Goal: Task Accomplishment & Management: Manage account settings

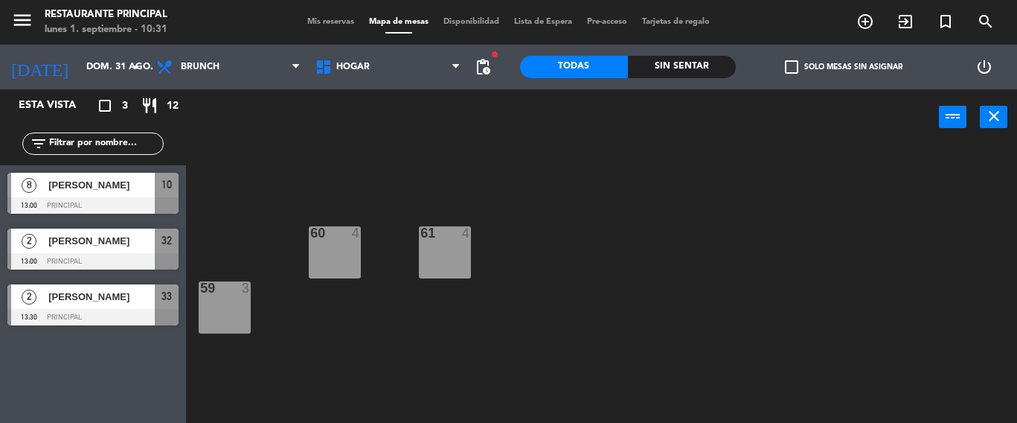
click at [314, 18] on span "Mis reservas" at bounding box center [331, 22] width 62 height 8
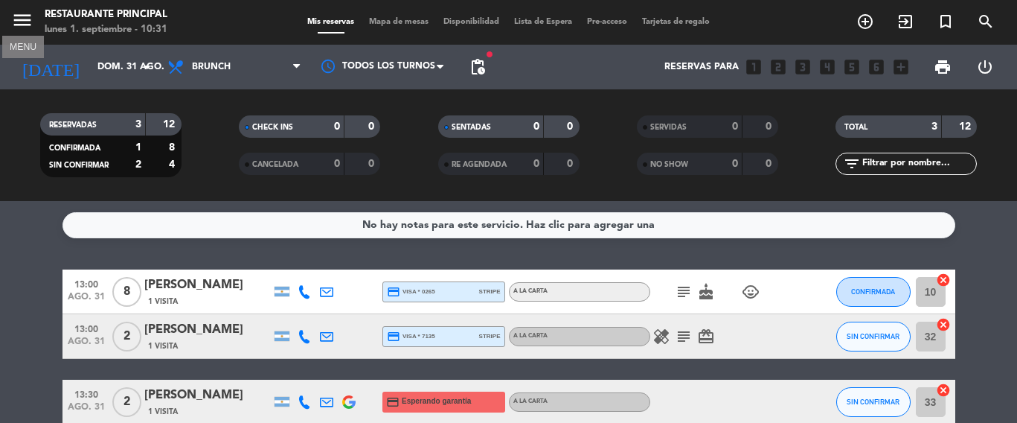
click at [24, 15] on icon "menu" at bounding box center [22, 20] width 22 height 22
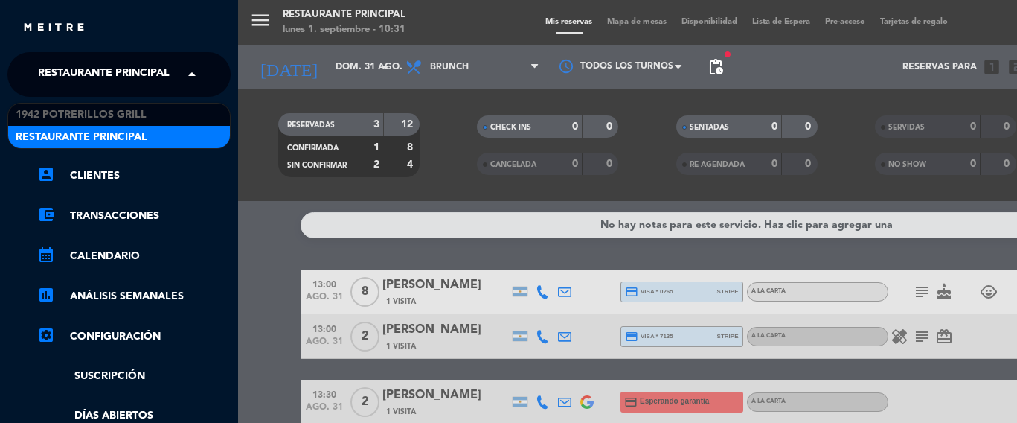
click at [101, 76] on span "Restaurante Principal" at bounding box center [104, 74] width 132 height 31
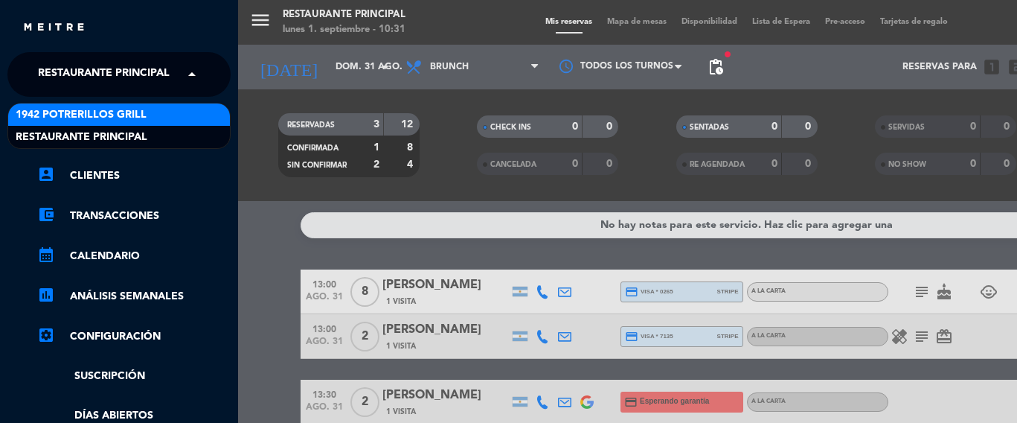
click at [101, 116] on span "1942 Potrerillos Grill" at bounding box center [81, 114] width 131 height 17
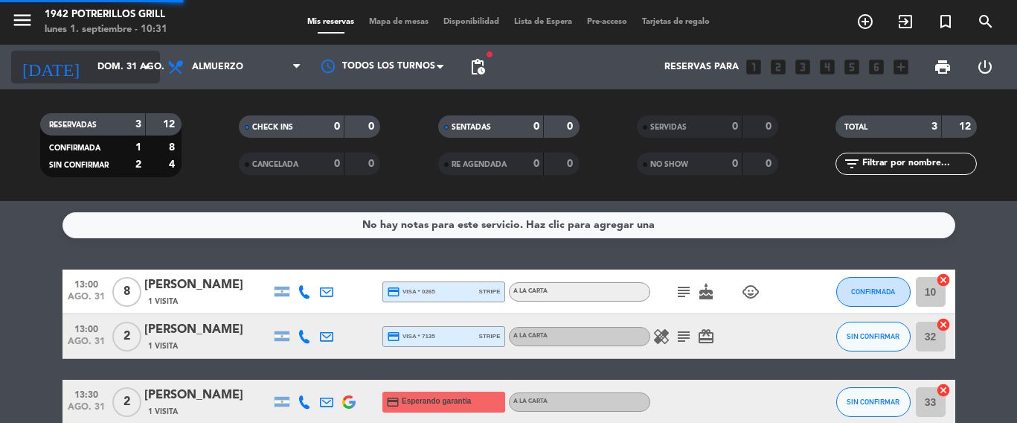
click at [129, 72] on input "dom. 31 ago." at bounding box center [153, 66] width 126 height 25
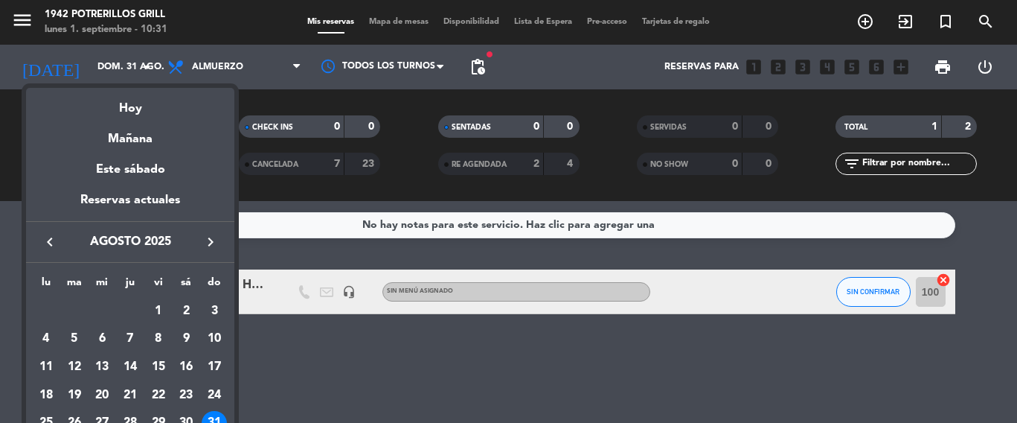
click at [214, 241] on icon "keyboard_arrow_right" at bounding box center [211, 242] width 18 height 18
click at [48, 331] on div "1" at bounding box center [45, 338] width 25 height 25
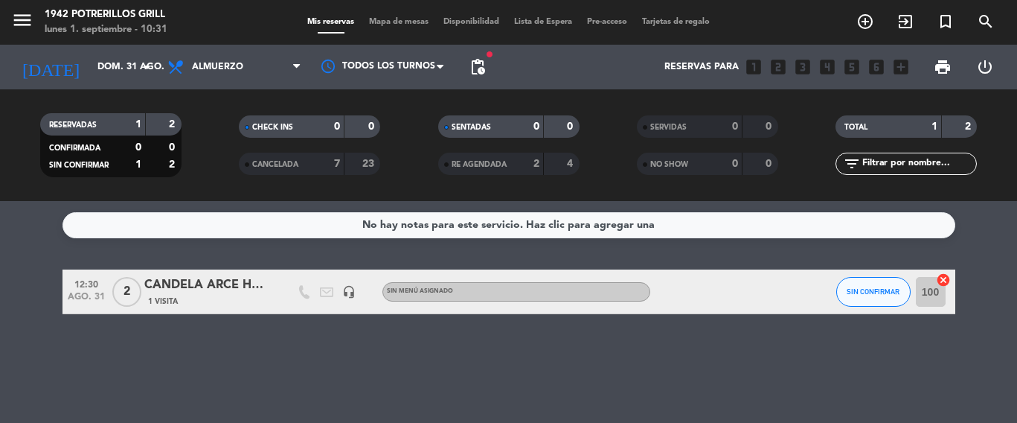
type input "lun. [DATE]"
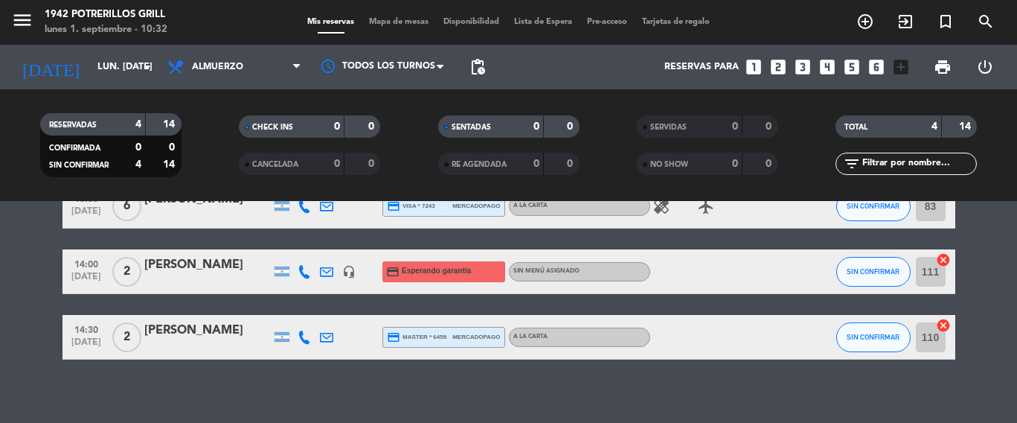
scroll to position [162, 0]
